Goal: Transaction & Acquisition: Subscribe to service/newsletter

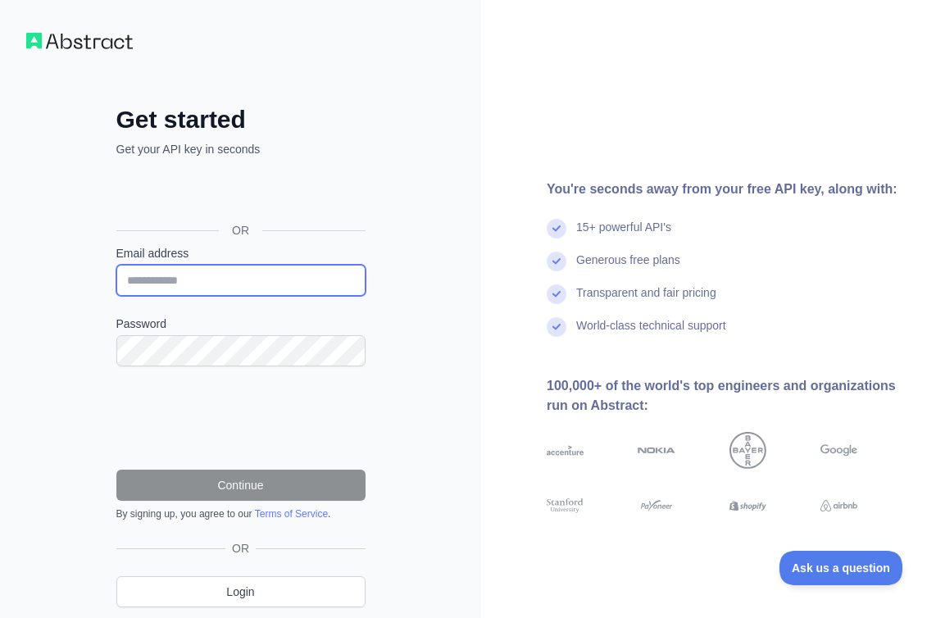
click at [293, 285] on input "Email address" at bounding box center [240, 280] width 249 height 31
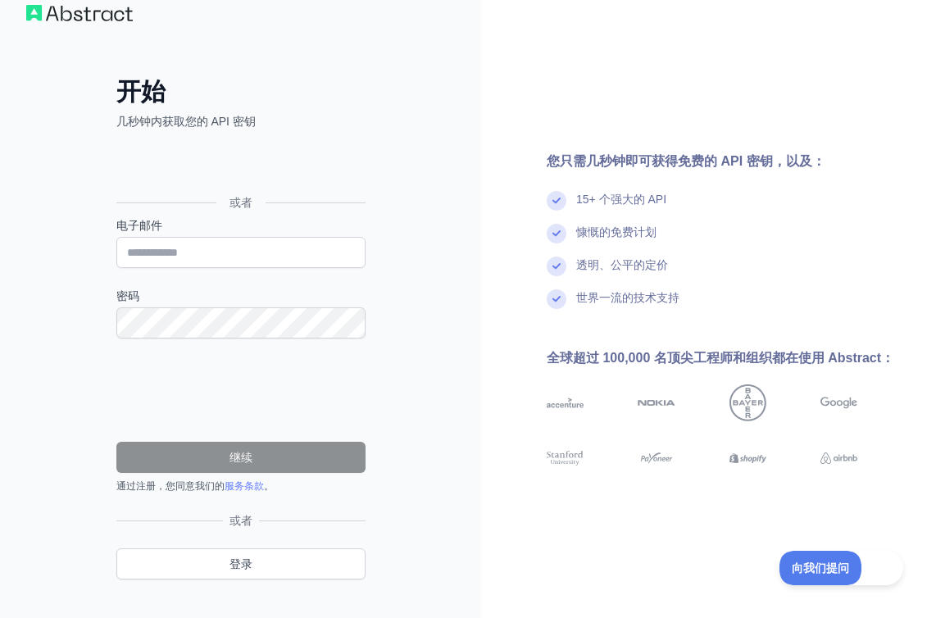
scroll to position [54, 0]
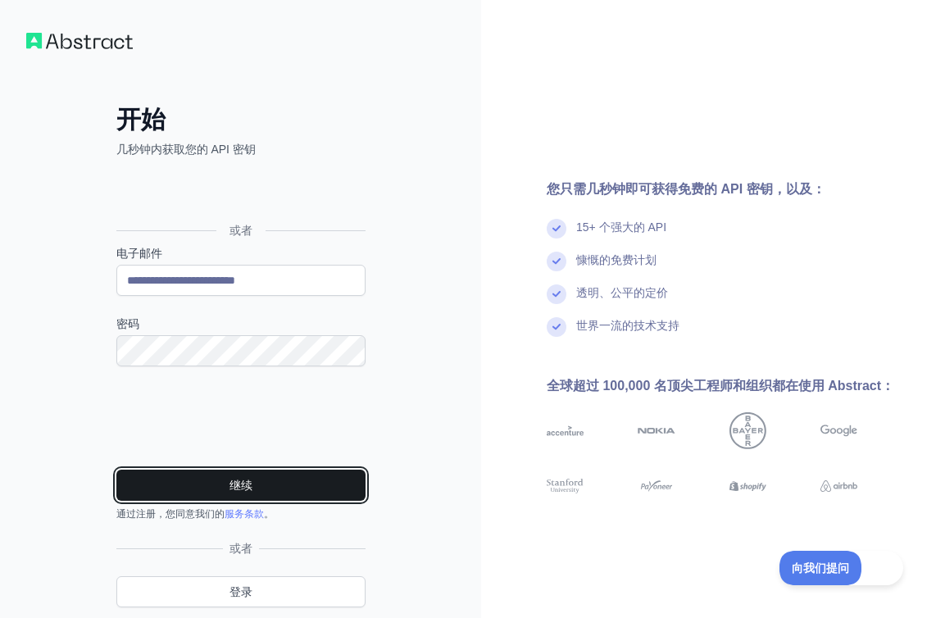
click at [237, 481] on font "继续" at bounding box center [240, 485] width 23 height 13
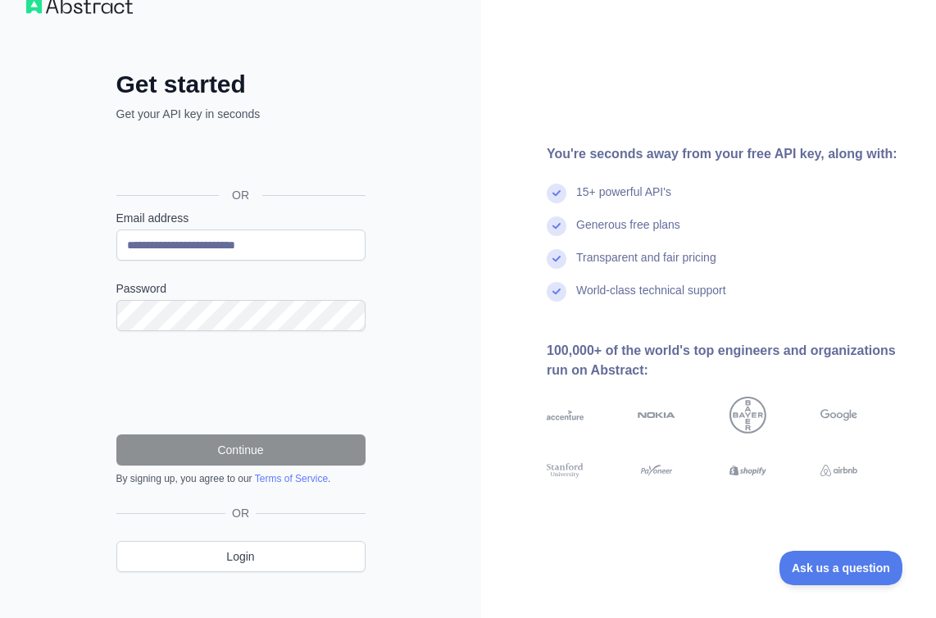
scroll to position [54, 0]
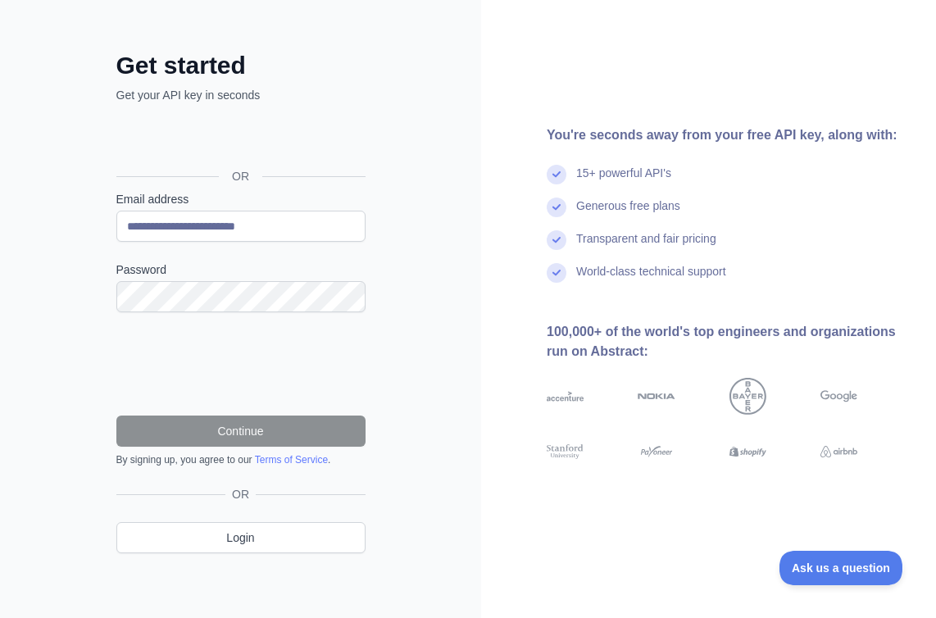
drag, startPoint x: 428, startPoint y: 224, endPoint x: 615, endPoint y: 167, distance: 195.2
click at [616, 167] on div "15+ powerful API's" at bounding box center [623, 181] width 95 height 33
